Goal: Navigation & Orientation: Find specific page/section

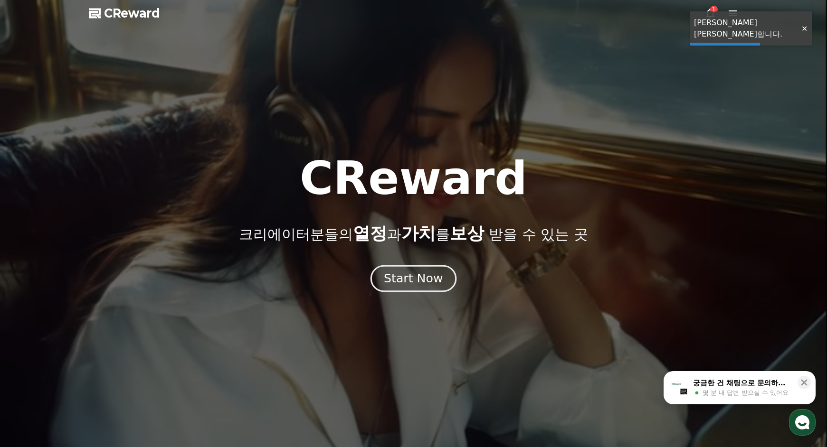
click at [417, 282] on div "Start Now" at bounding box center [413, 279] width 59 height 16
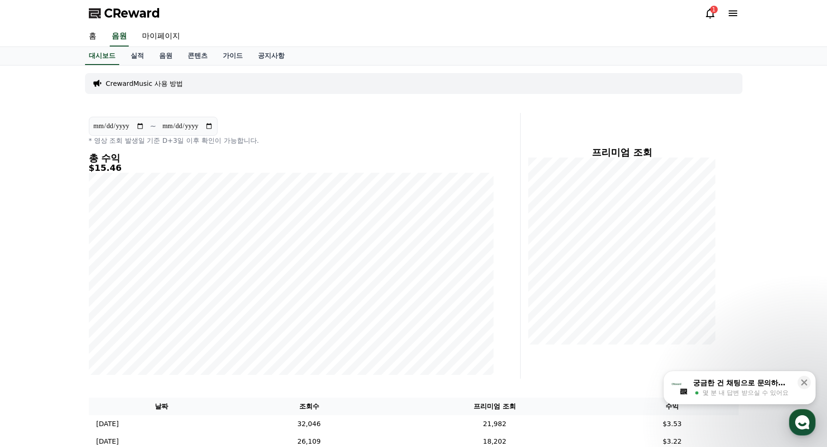
click at [707, 10] on icon at bounding box center [709, 13] width 11 height 11
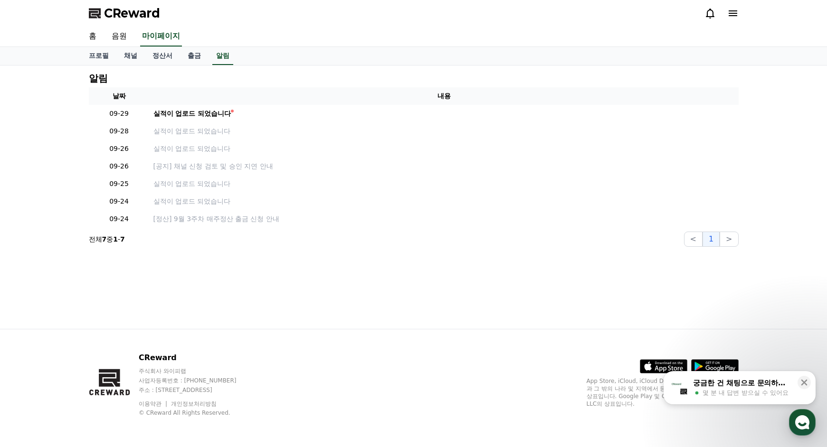
drag, startPoint x: 211, startPoint y: 21, endPoint x: 85, endPoint y: 9, distance: 126.4
click at [208, 21] on div "CReward" at bounding box center [413, 13] width 665 height 27
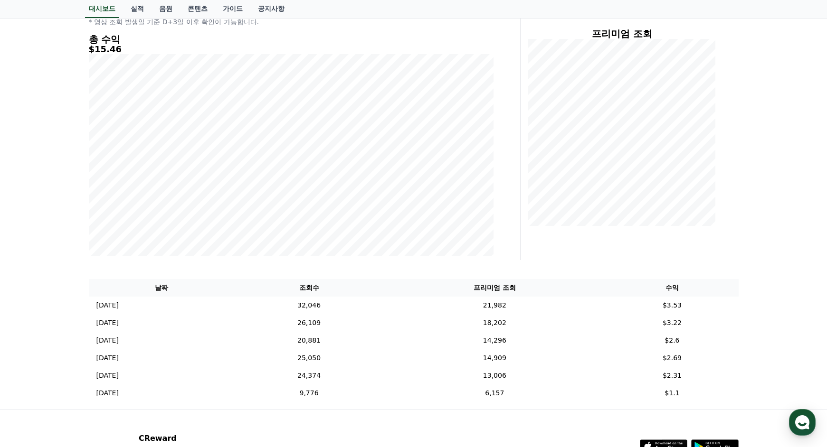
scroll to position [104, 0]
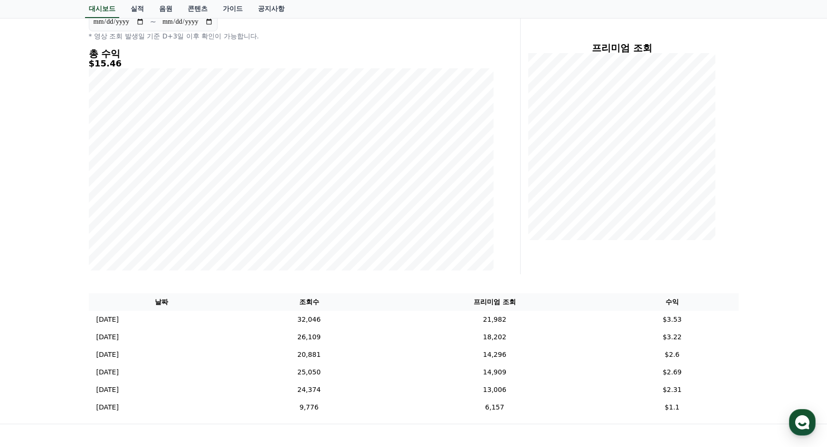
click at [798, 303] on div "**********" at bounding box center [413, 192] width 827 height 463
